Goal: Task Accomplishment & Management: Manage account settings

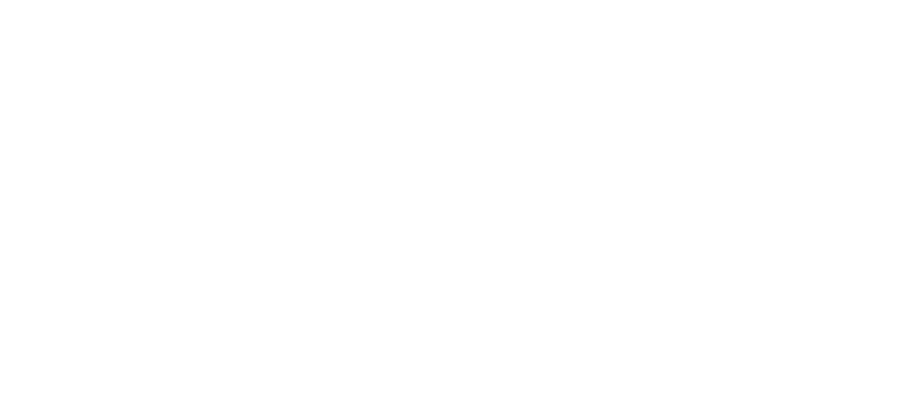
click at [425, 179] on body at bounding box center [451, 202] width 903 height 404
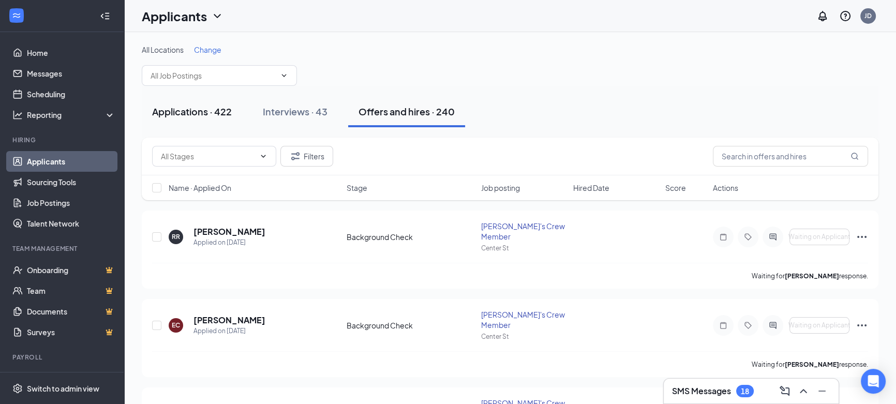
click at [201, 112] on div "Applications · 422" at bounding box center [192, 111] width 80 height 13
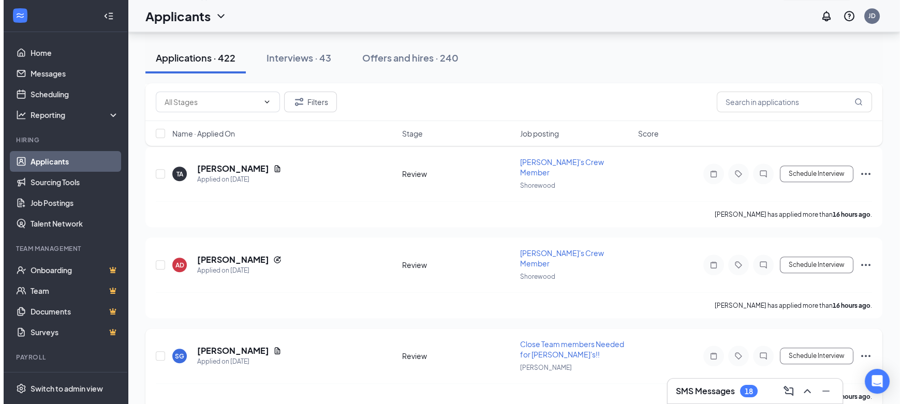
scroll to position [1035, 0]
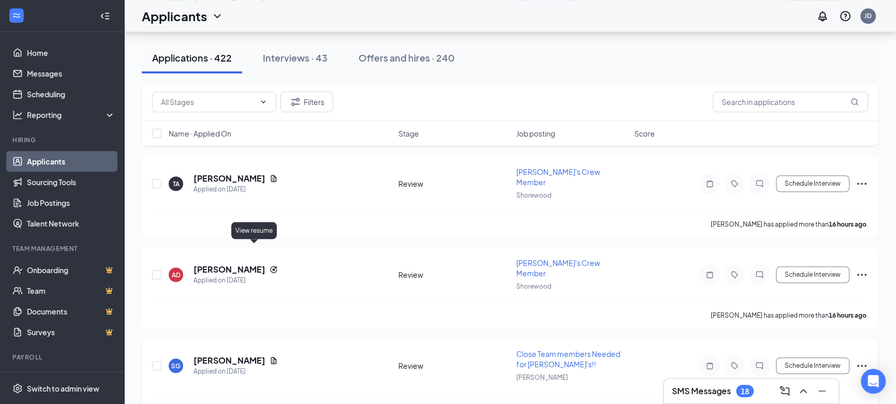
click at [270, 357] on icon "Document" at bounding box center [274, 361] width 8 height 8
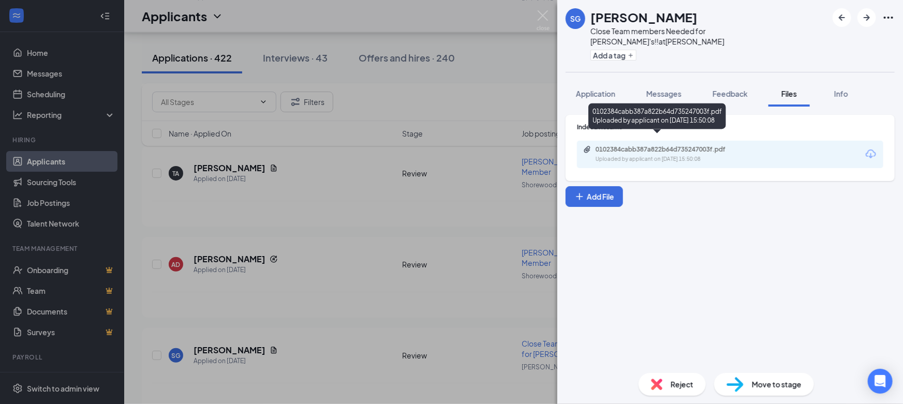
click at [643, 145] on div "0102384cabb387a822b64d735247003f.pdf" at bounding box center [668, 149] width 145 height 8
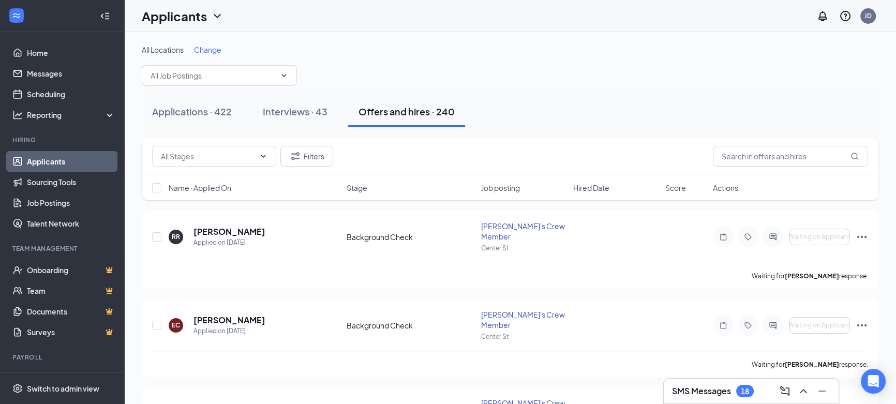
click at [745, 395] on div "18" at bounding box center [745, 391] width 18 height 12
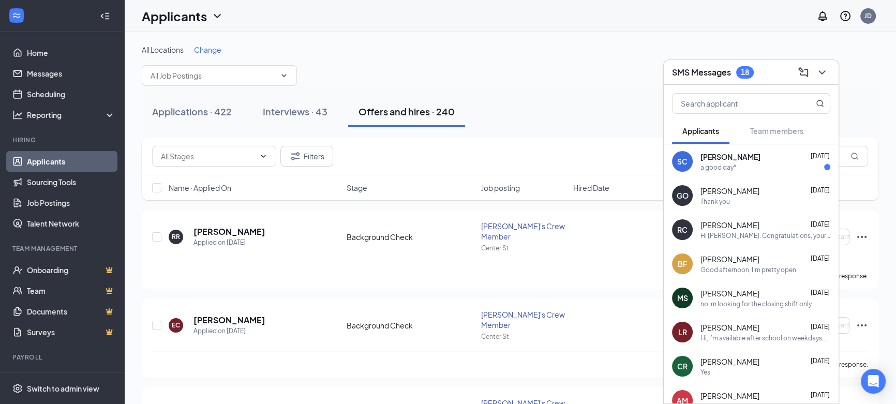
click at [738, 171] on div "a good day*" at bounding box center [766, 167] width 130 height 9
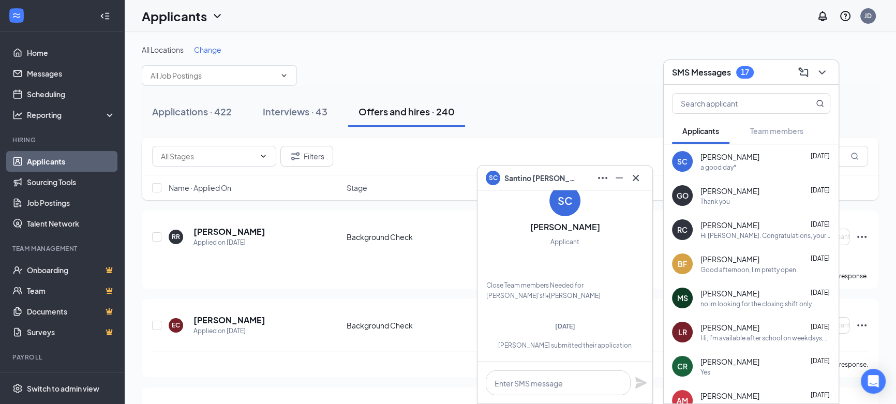
scroll to position [-324, 0]
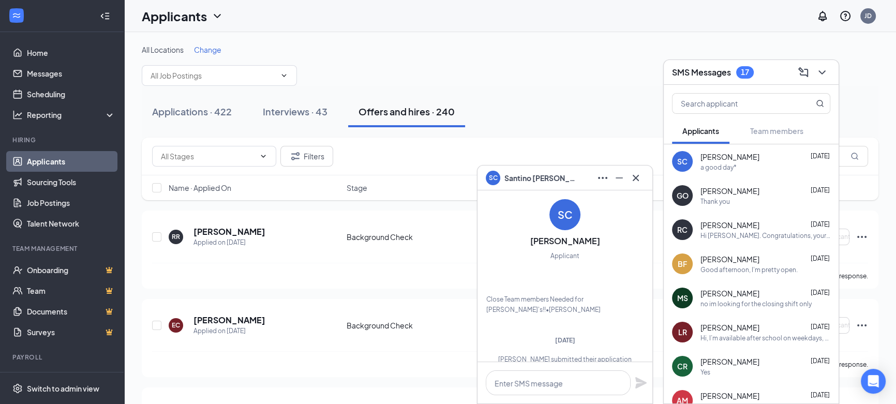
click at [728, 205] on div "Thank you" at bounding box center [716, 201] width 30 height 9
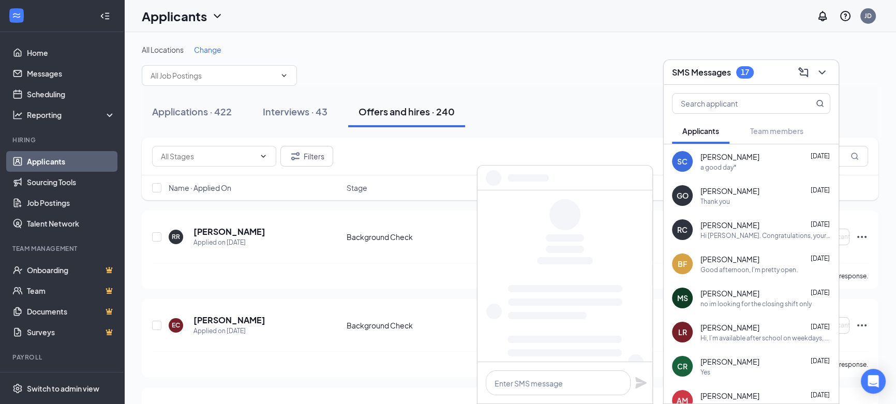
scroll to position [0, 0]
click at [731, 227] on span "[PERSON_NAME]" at bounding box center [730, 225] width 59 height 10
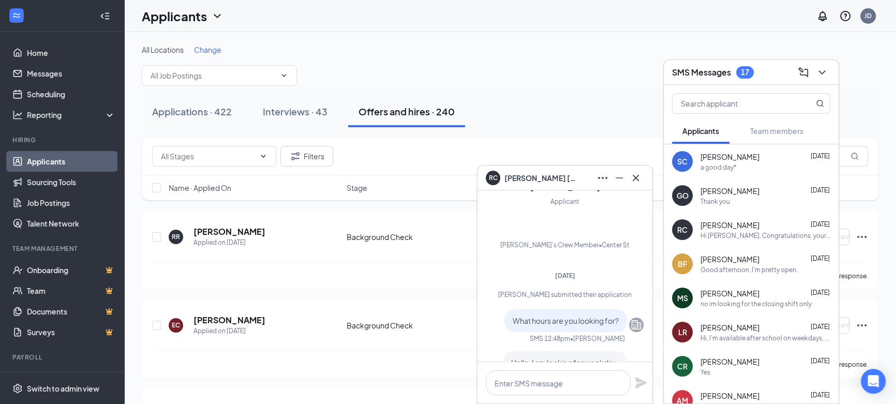
scroll to position [-324, 0]
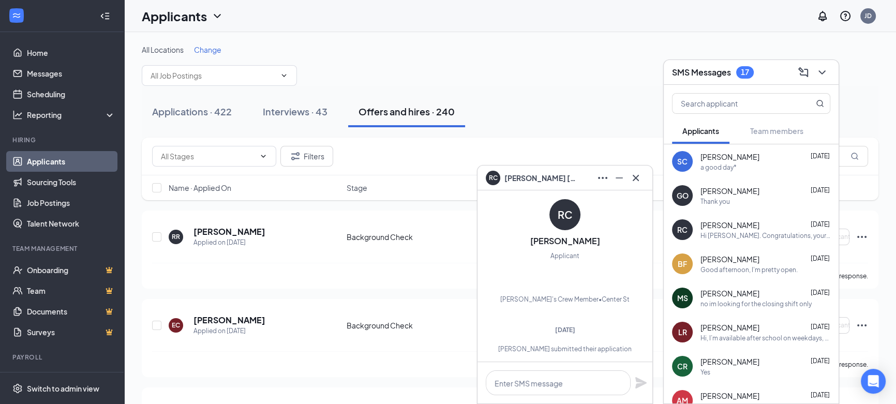
click at [719, 261] on span "[PERSON_NAME]" at bounding box center [730, 259] width 59 height 10
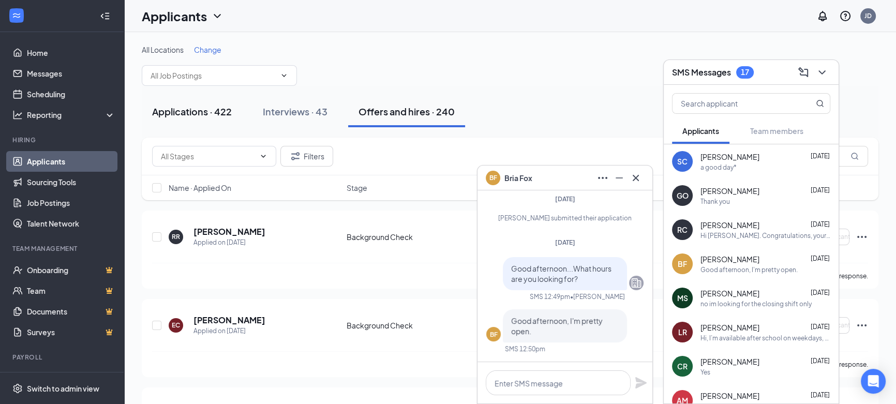
click at [216, 111] on div "Applications · 422" at bounding box center [192, 111] width 80 height 13
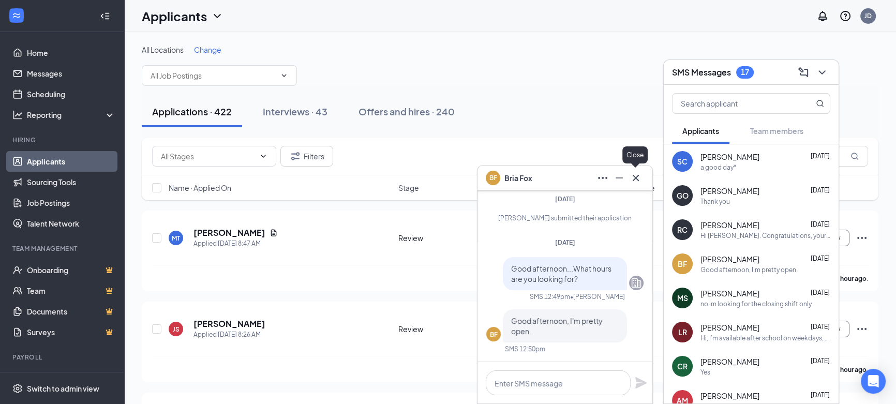
click at [640, 180] on icon "Cross" at bounding box center [636, 178] width 12 height 12
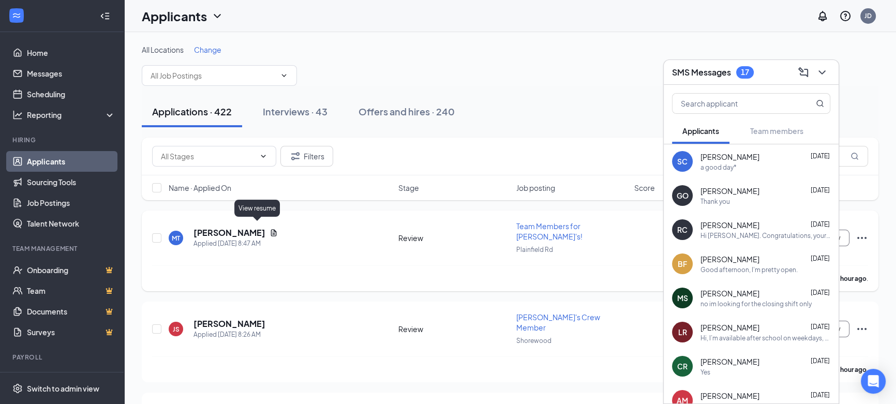
click at [270, 229] on icon "Document" at bounding box center [274, 233] width 8 height 8
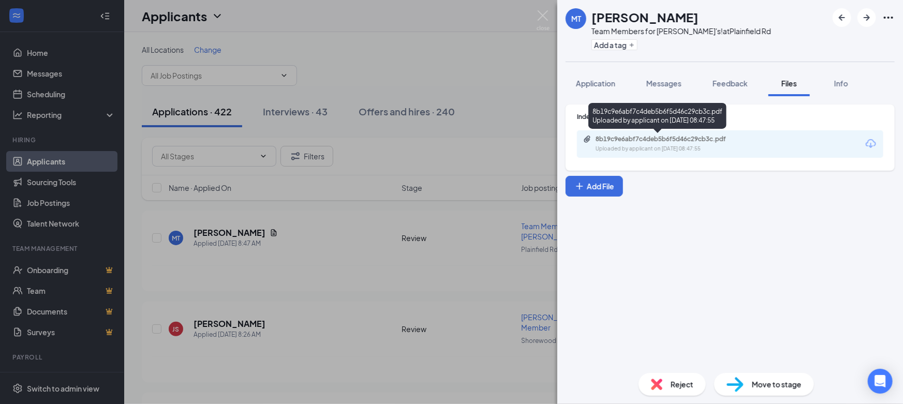
click at [708, 148] on div "Uploaded by applicant on Sep 16, 2025 at 08:47:55" at bounding box center [673, 149] width 155 height 8
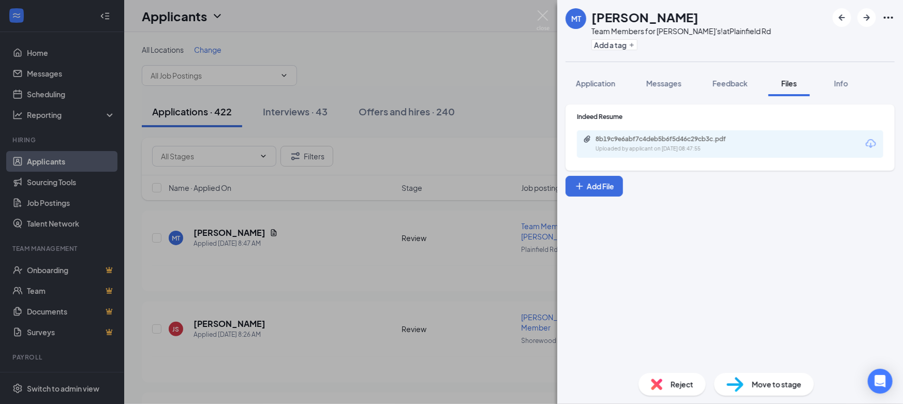
click at [446, 115] on div "MT Malika Tillman Team Members for Wendy's! at Plainfield Rd Add a tag Applicat…" at bounding box center [451, 202] width 903 height 404
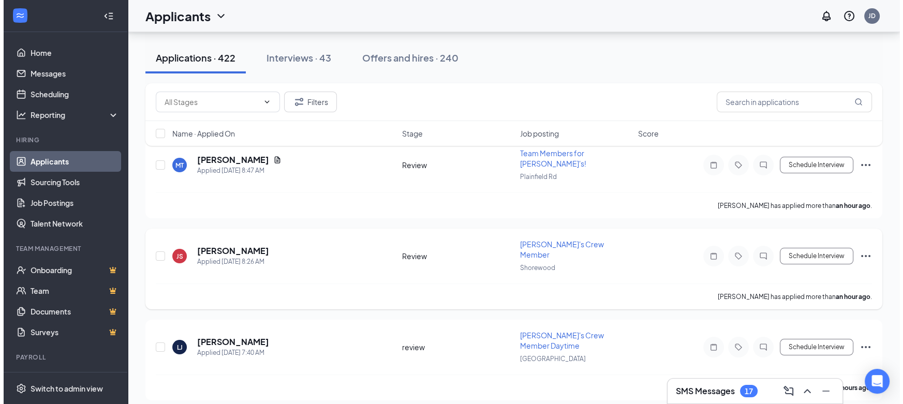
scroll to position [188, 0]
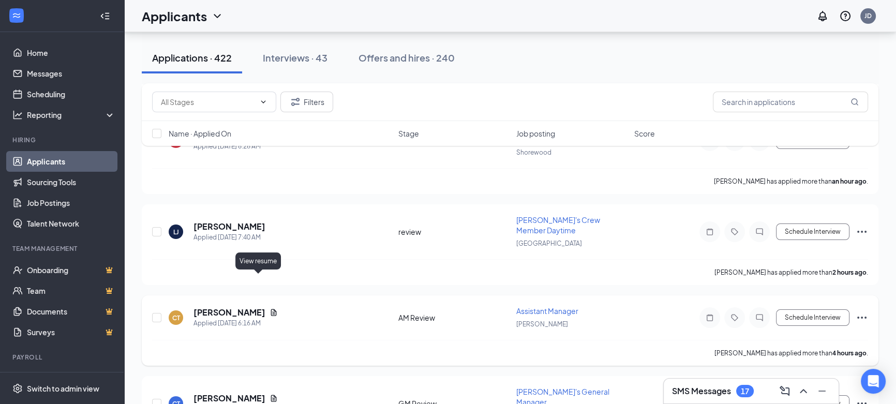
click at [270, 308] on icon "Document" at bounding box center [274, 312] width 8 height 8
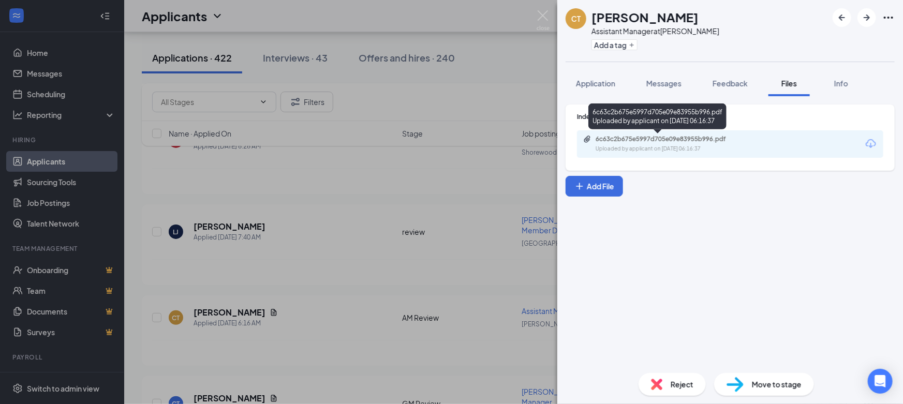
click at [683, 145] on div "Uploaded by applicant on Sep 16, 2025 at 06:16:37" at bounding box center [673, 149] width 155 height 8
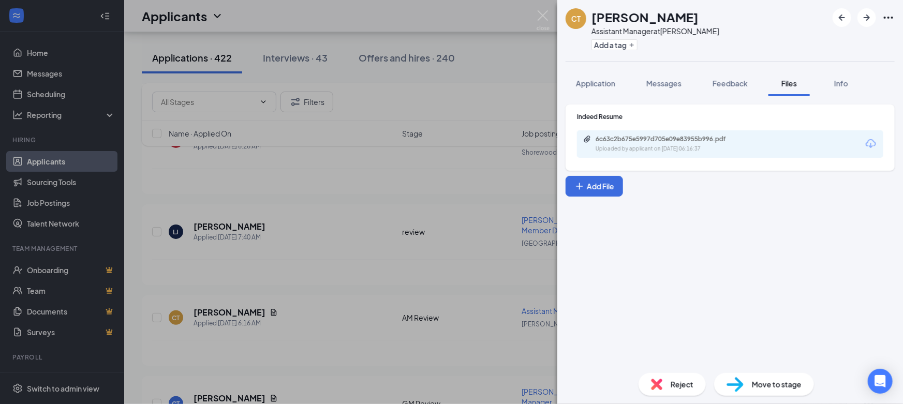
click at [347, 226] on div "CT Caleb Thames Assistant Manager at Larkin Add a tag Application Messages Feed…" at bounding box center [451, 202] width 903 height 404
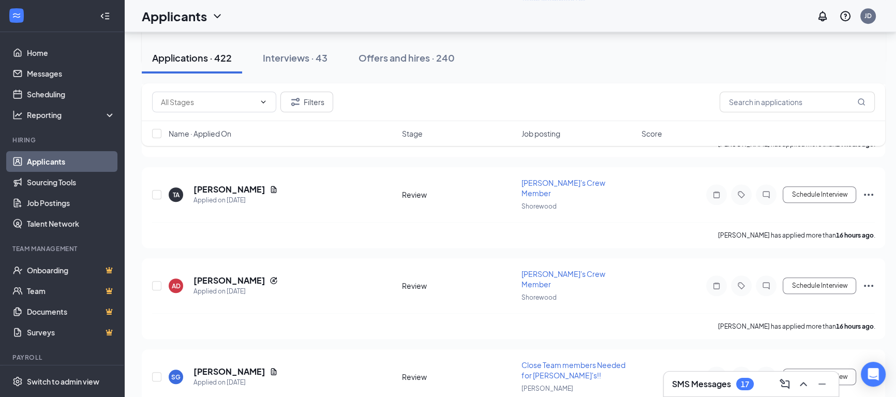
scroll to position [1035, 0]
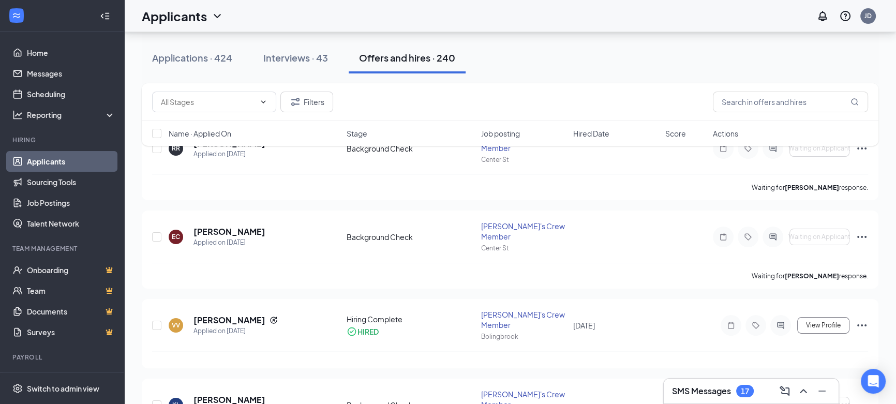
scroll to position [282, 0]
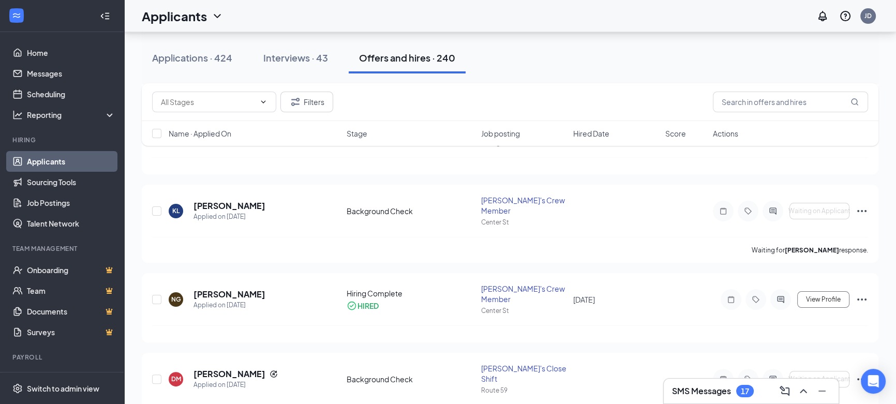
click at [746, 392] on div "17" at bounding box center [745, 391] width 8 height 9
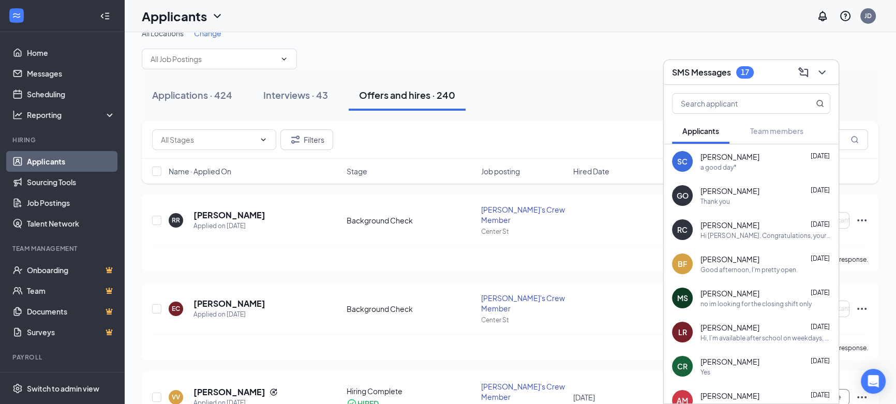
scroll to position [0, 0]
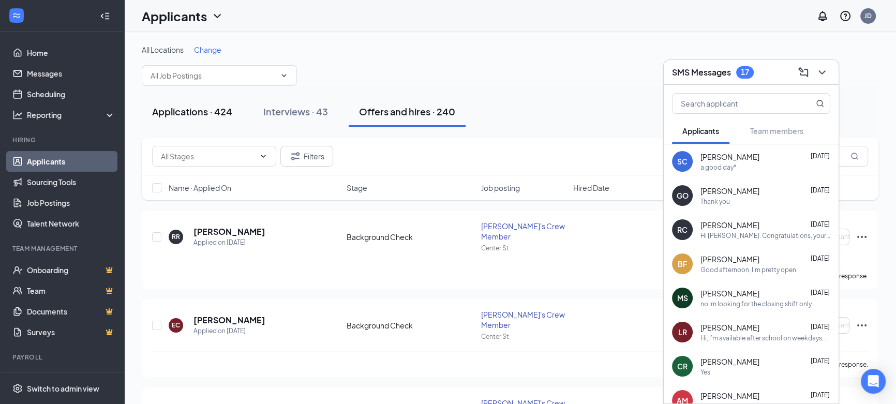
click at [226, 112] on div "Applications · 424" at bounding box center [192, 111] width 80 height 13
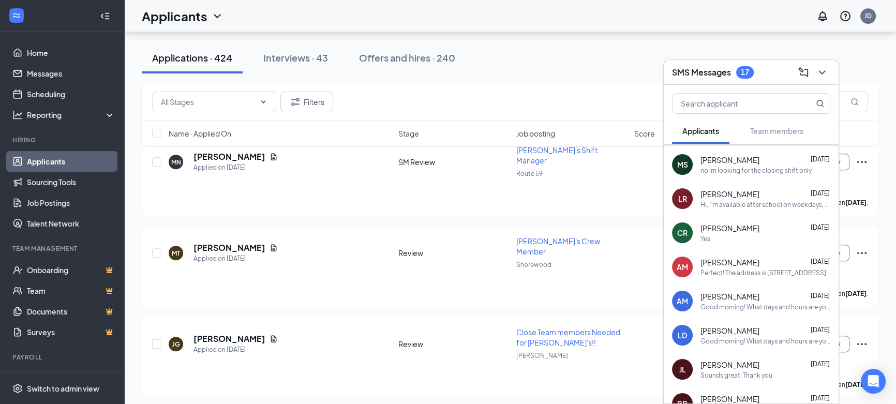
scroll to position [5787, 0]
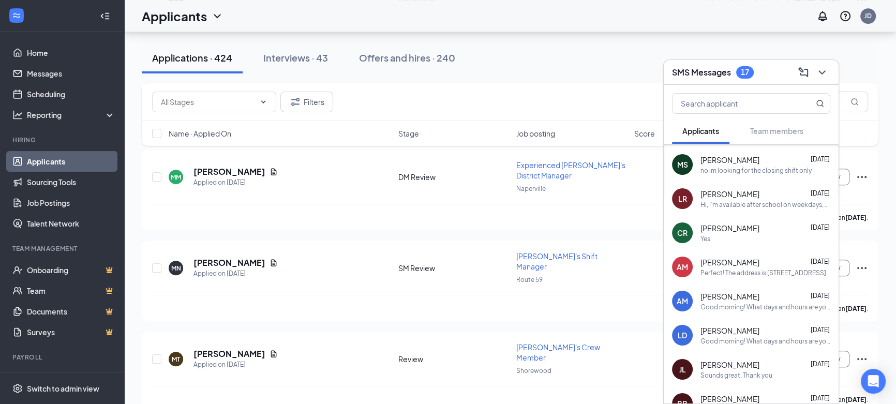
click at [222, 61] on div "Applications · 424" at bounding box center [192, 57] width 80 height 13
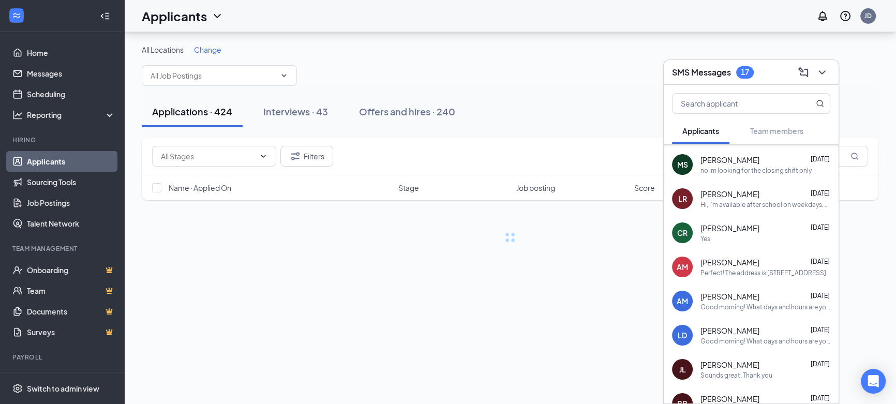
scroll to position [0, 0]
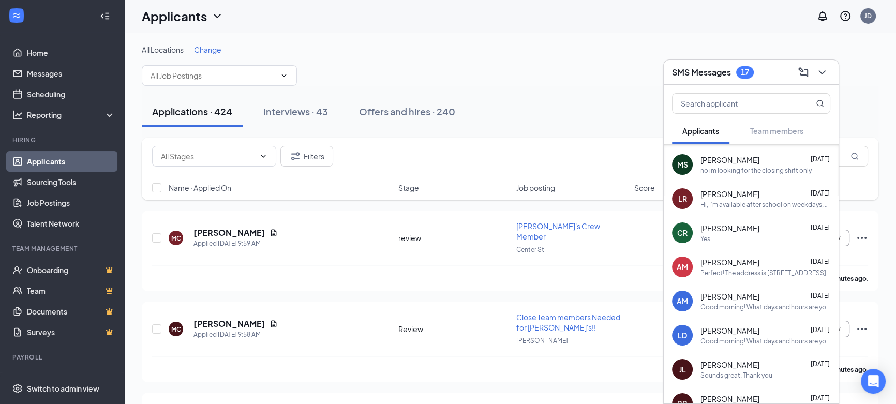
click at [205, 50] on span "Change" at bounding box center [207, 49] width 27 height 9
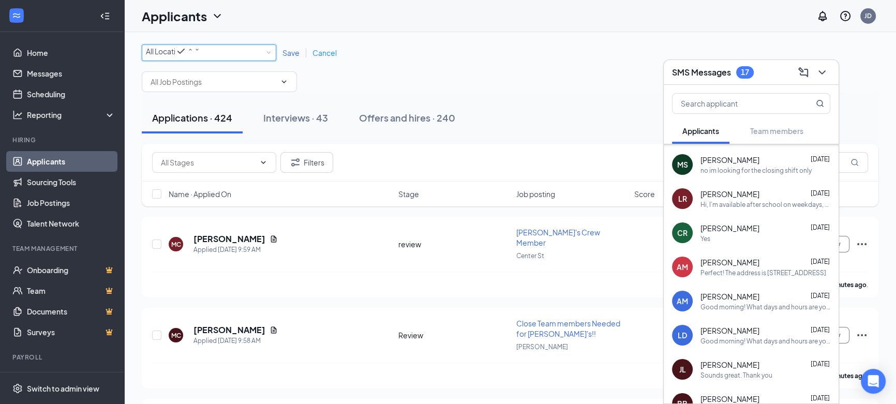
click at [199, 56] on div "All Locations" at bounding box center [173, 51] width 54 height 12
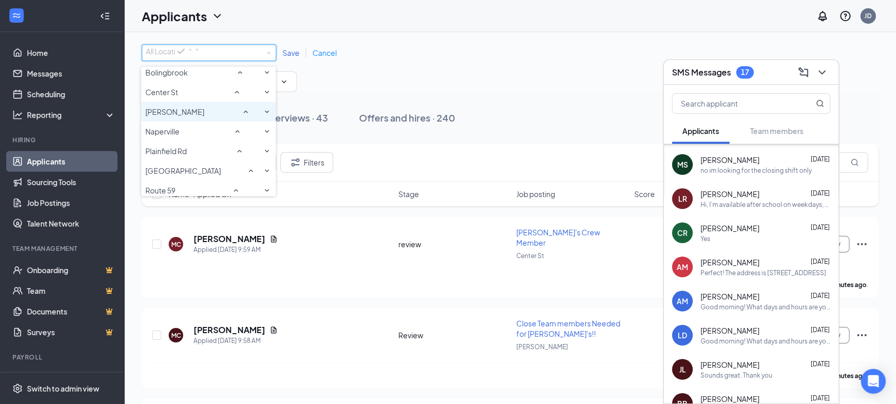
scroll to position [94, 0]
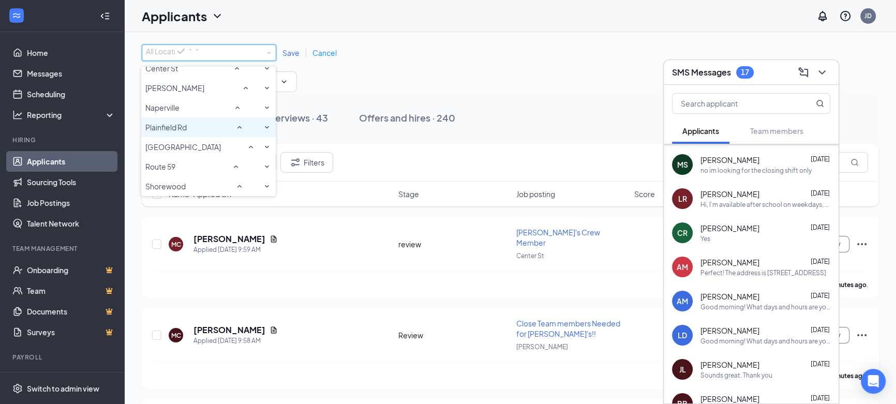
click at [176, 123] on span "Plainfield Rd" at bounding box center [165, 127] width 41 height 9
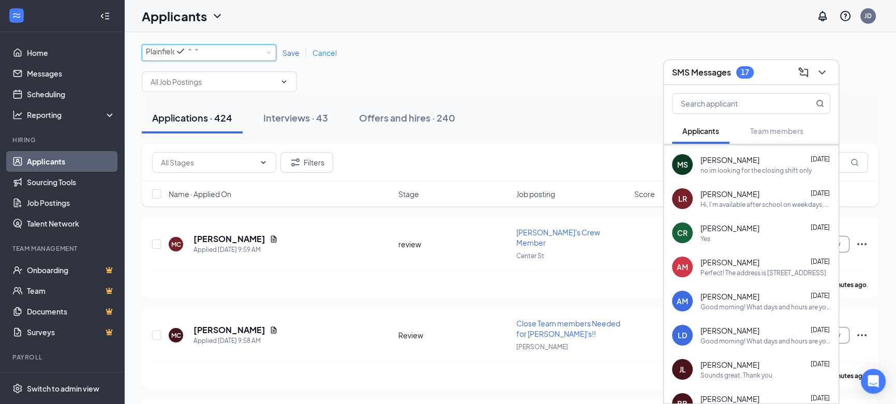
click at [293, 58] on div "Save Cancel" at bounding box center [309, 53] width 67 height 10
click at [291, 56] on span "Save" at bounding box center [291, 52] width 17 height 9
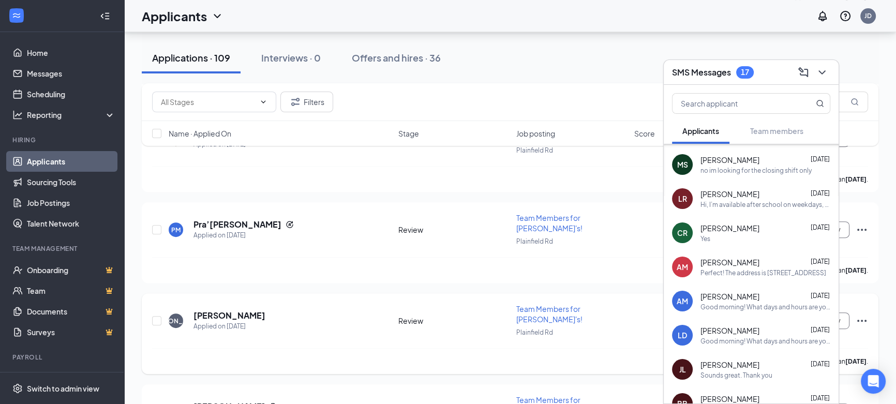
scroll to position [658, 0]
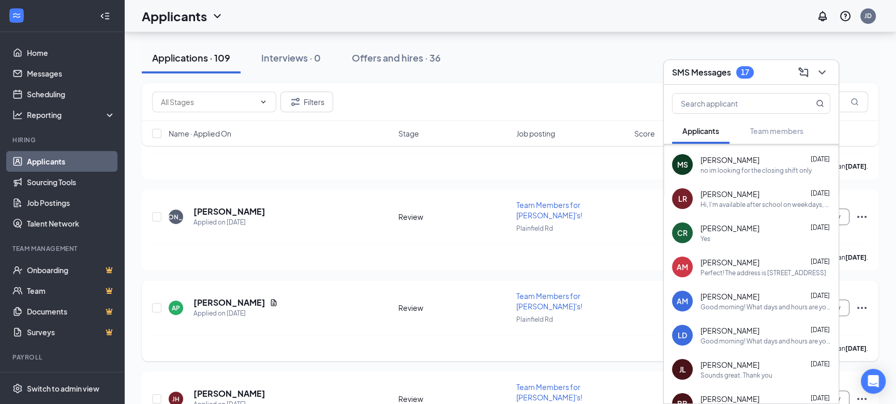
click at [346, 297] on div "AP [PERSON_NAME] Applied on [DATE]" at bounding box center [281, 308] width 224 height 22
click at [637, 291] on div "AP [PERSON_NAME] Applied on [DATE] Review Team Members for [PERSON_NAME]'s! Pla…" at bounding box center [510, 313] width 716 height 45
click at [824, 72] on icon "ChevronDown" at bounding box center [822, 72] width 12 height 12
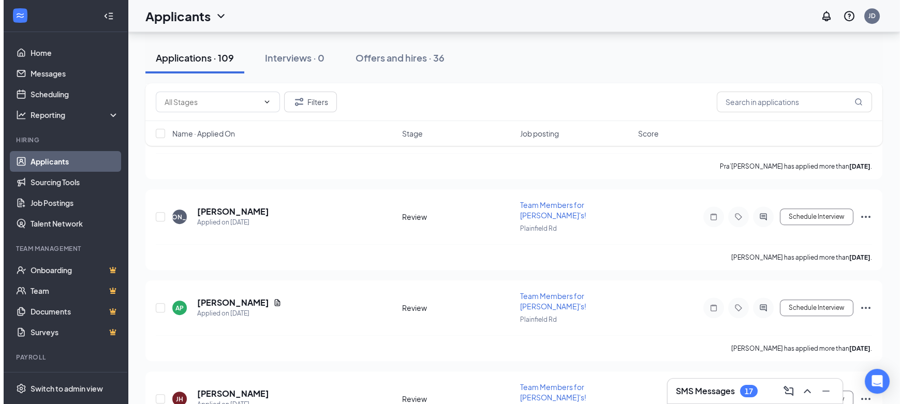
scroll to position [0, 0]
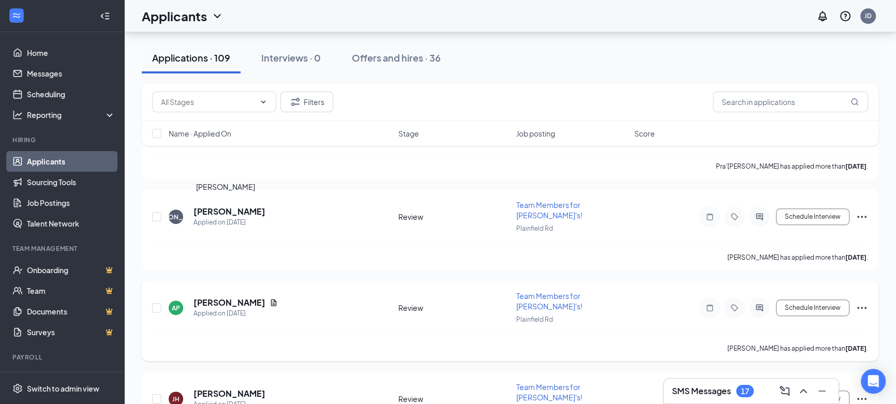
click at [241, 297] on h5 "[PERSON_NAME]" at bounding box center [230, 302] width 72 height 11
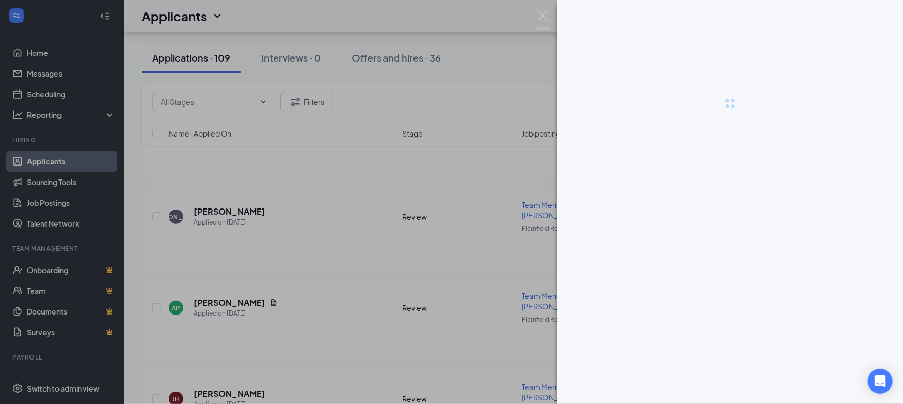
click at [239, 212] on div at bounding box center [451, 202] width 903 height 404
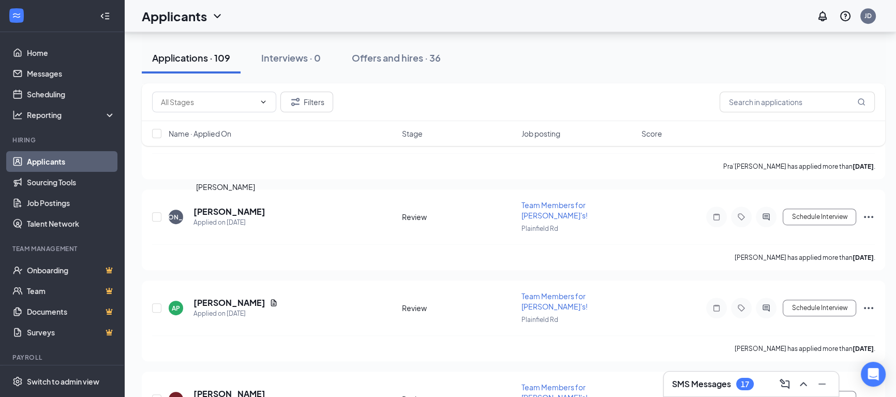
click at [239, 297] on h5 "[PERSON_NAME]" at bounding box center [230, 302] width 72 height 11
